Goal: Task Accomplishment & Management: Manage account settings

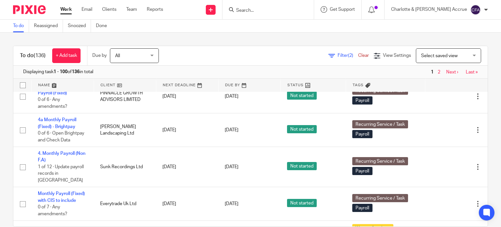
scroll to position [1174, 0]
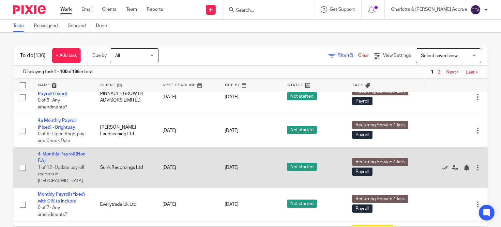
drag, startPoint x: 52, startPoint y: 146, endPoint x: 77, endPoint y: 150, distance: 25.4
click at [72, 149] on td "4. Monthly Payroll (Non F.A) 1 of 12 · Update payroll records in Brightpay" at bounding box center [62, 167] width 62 height 40
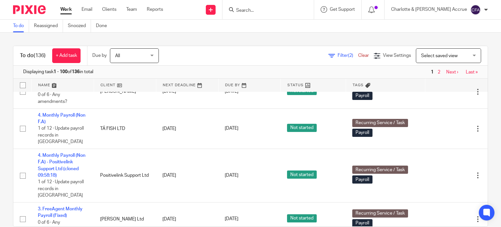
scroll to position [848, 0]
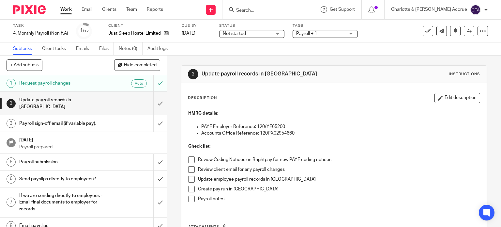
click at [309, 35] on span "Payroll + 1" at bounding box center [306, 33] width 21 height 5
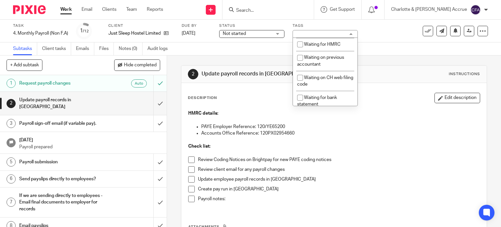
scroll to position [391, 0]
click at [327, 20] on span "Waiting for client" at bounding box center [321, 17] width 35 height 5
checkbox input "true"
click at [242, 61] on div "2 Update payroll records in Brightpay Instructions Description Edit description…" at bounding box center [334, 172] width 306 height 234
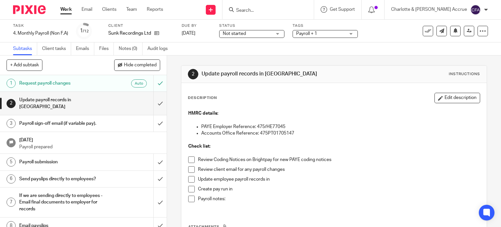
click at [78, 78] on link "1 Request payroll changes Auto" at bounding box center [76, 83] width 153 height 16
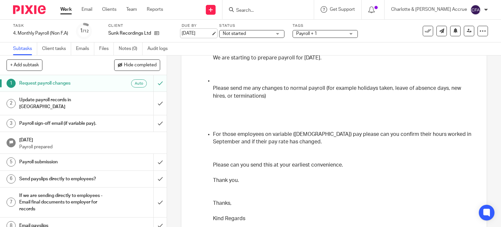
scroll to position [98, 0]
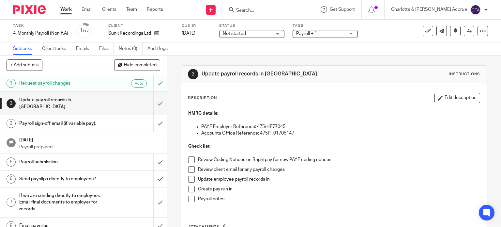
click at [299, 33] on span "Payroll + 1" at bounding box center [306, 33] width 21 height 5
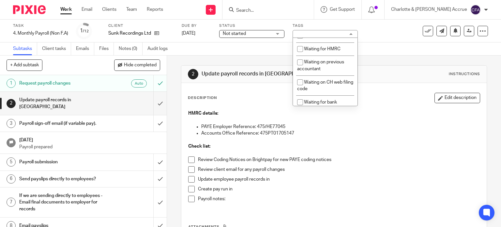
scroll to position [391, 0]
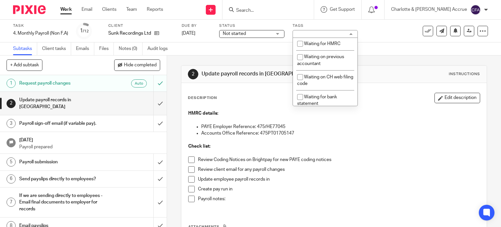
click at [320, 24] on li "Waiting for client" at bounding box center [325, 16] width 65 height 13
checkbox input "true"
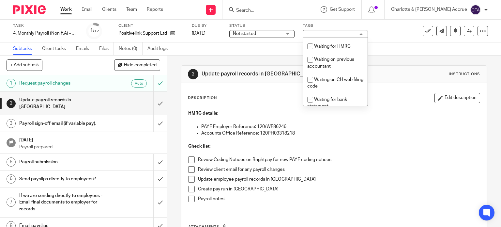
scroll to position [391, 0]
click at [328, 24] on li "Waiting for client" at bounding box center [335, 16] width 65 height 13
checkbox input "true"
click at [226, 62] on div "2 Update payroll records in [GEOGRAPHIC_DATA] Instructions Description Edit des…" at bounding box center [334, 172] width 306 height 234
